Goal: Find specific page/section

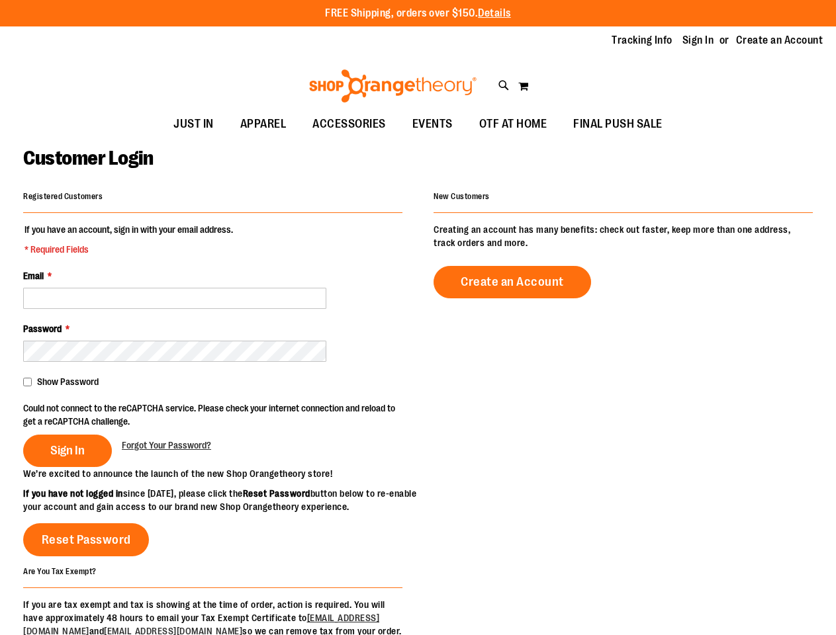
click at [418, 318] on div "Registered Customers If you have an account, sign in with your email address. *…" at bounding box center [418, 432] width 790 height 491
click at [418, 13] on p "FREE Shipping, orders over $150. Details" at bounding box center [418, 13] width 186 height 15
click at [504, 85] on icon at bounding box center [503, 85] width 11 height 15
click at [504, 85] on div "Search Popular Suggestions Advanced Search # Type at least 3 character to searc…" at bounding box center [418, 344] width 661 height 583
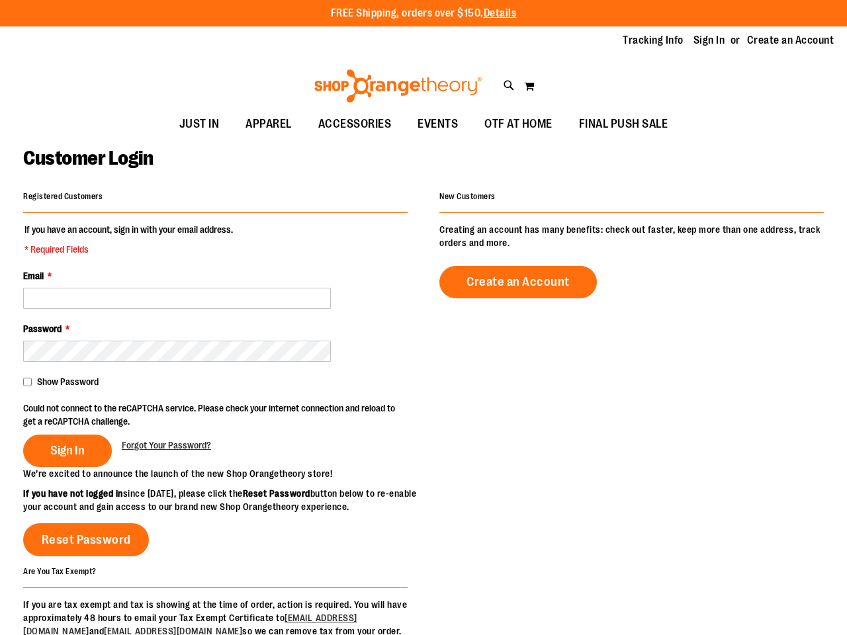
click at [523, 86] on div "Search Popular Suggestions Advanced Search # Type at least 3 character to searc…" at bounding box center [423, 344] width 669 height 583
click at [212, 345] on div "Search Popular Suggestions Advanced Search # Type at least 3 character to searc…" at bounding box center [423, 344] width 669 height 583
click at [27, 382] on div "Search Popular Suggestions Advanced Search # Type at least 3 character to searc…" at bounding box center [423, 317] width 847 height 635
